Goal: Transaction & Acquisition: Download file/media

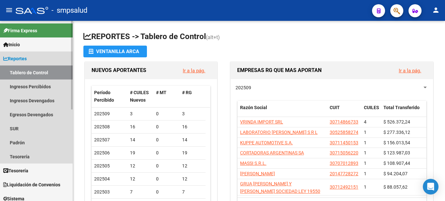
click at [22, 58] on span "Reportes" at bounding box center [14, 58] width 23 height 7
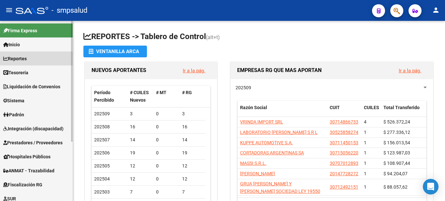
click at [27, 58] on span "Reportes" at bounding box center [14, 58] width 23 height 7
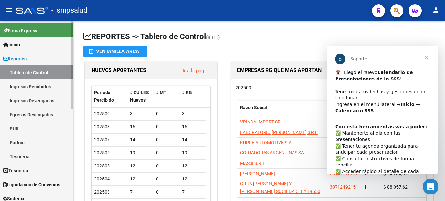
click at [22, 85] on link "Ingresos Percibidos" at bounding box center [36, 87] width 73 height 14
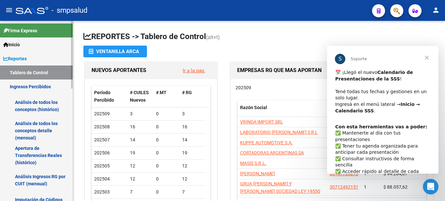
click at [23, 123] on link "Análisis de todos los conceptos detalle (mensual)" at bounding box center [36, 130] width 73 height 25
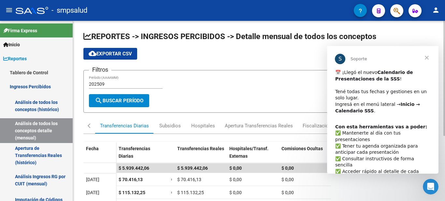
click at [107, 82] on input "202509" at bounding box center [126, 84] width 74 height 6
type input "202508"
click at [133, 100] on span "search Buscar Período" at bounding box center [119, 101] width 49 height 6
click at [110, 52] on span "cloud_download Exportar CSV" at bounding box center [110, 54] width 43 height 6
click at [428, 55] on span "Cerrar" at bounding box center [426, 57] width 23 height 23
